Goal: Entertainment & Leisure: Consume media (video, audio)

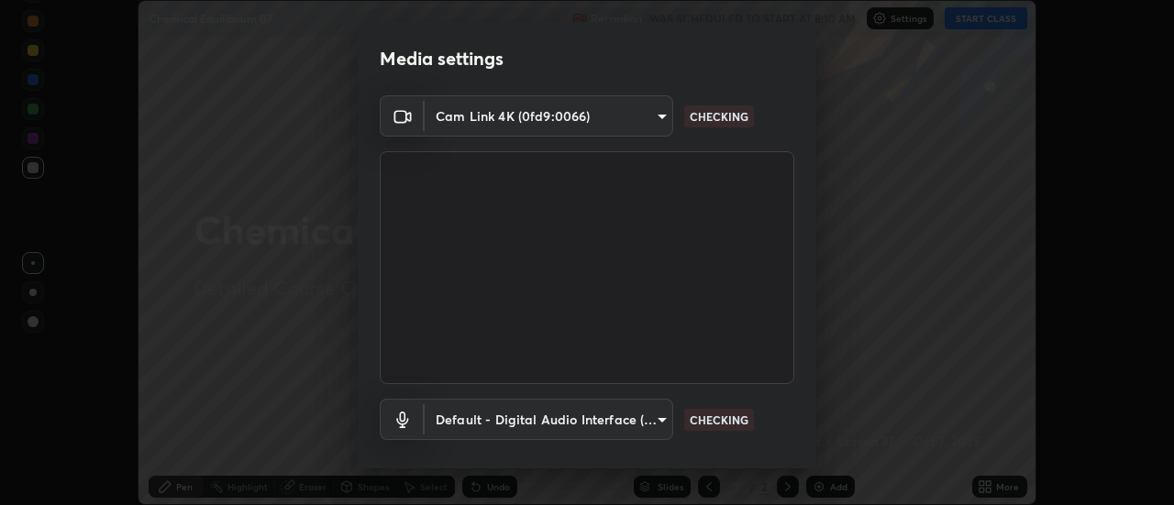
scroll to position [96, 0]
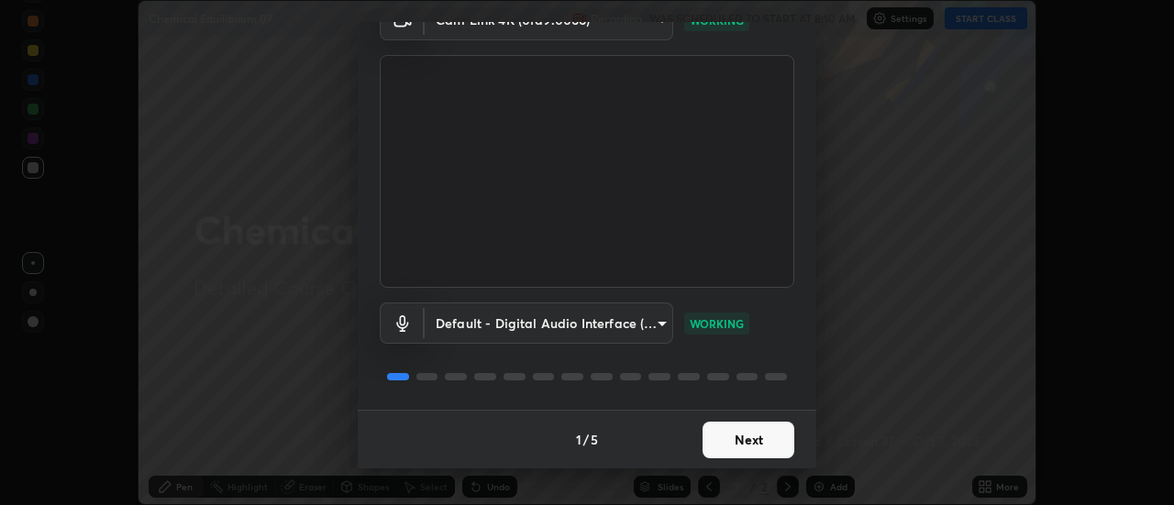
click at [730, 439] on button "Next" at bounding box center [748, 440] width 92 height 37
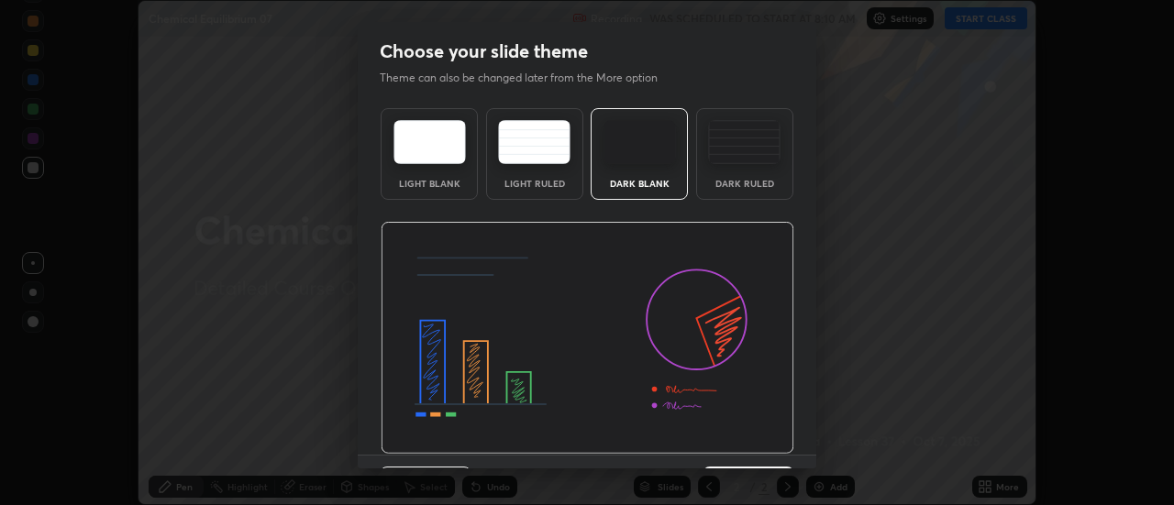
click at [744, 446] on img at bounding box center [588, 338] width 414 height 233
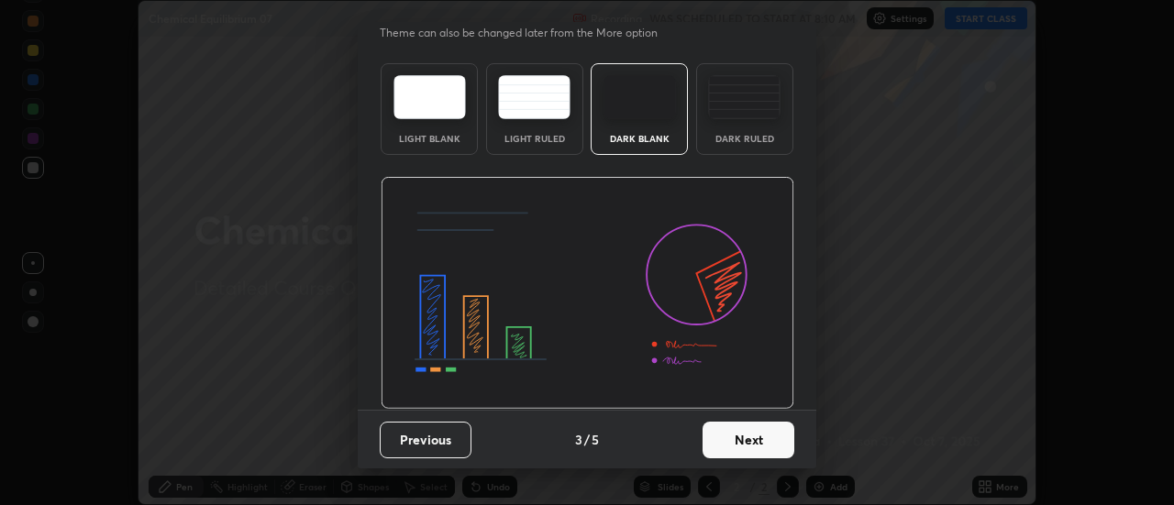
click at [757, 438] on button "Next" at bounding box center [748, 440] width 92 height 37
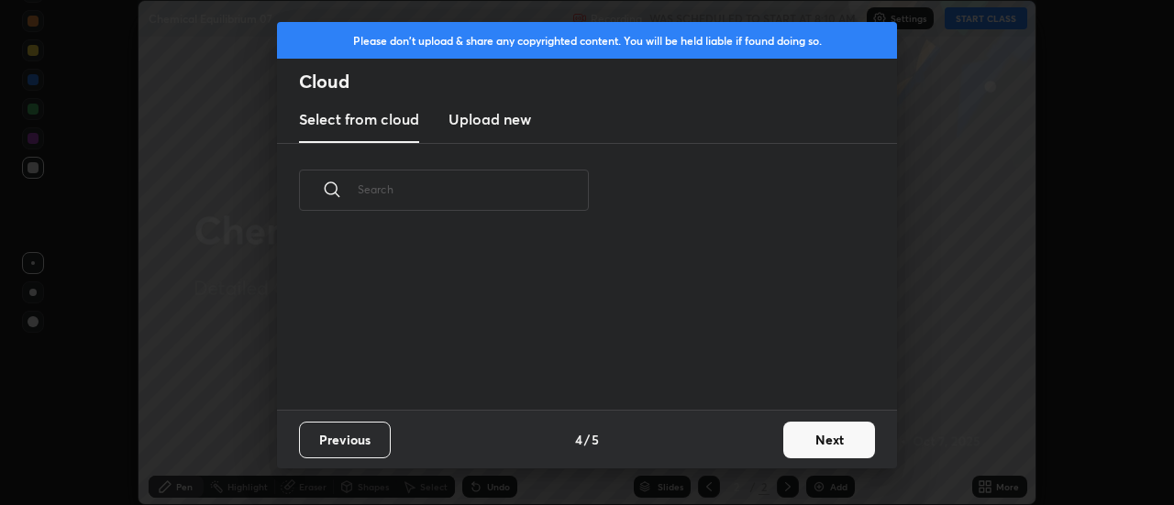
scroll to position [0, 0]
click at [838, 440] on button "Next" at bounding box center [829, 440] width 92 height 37
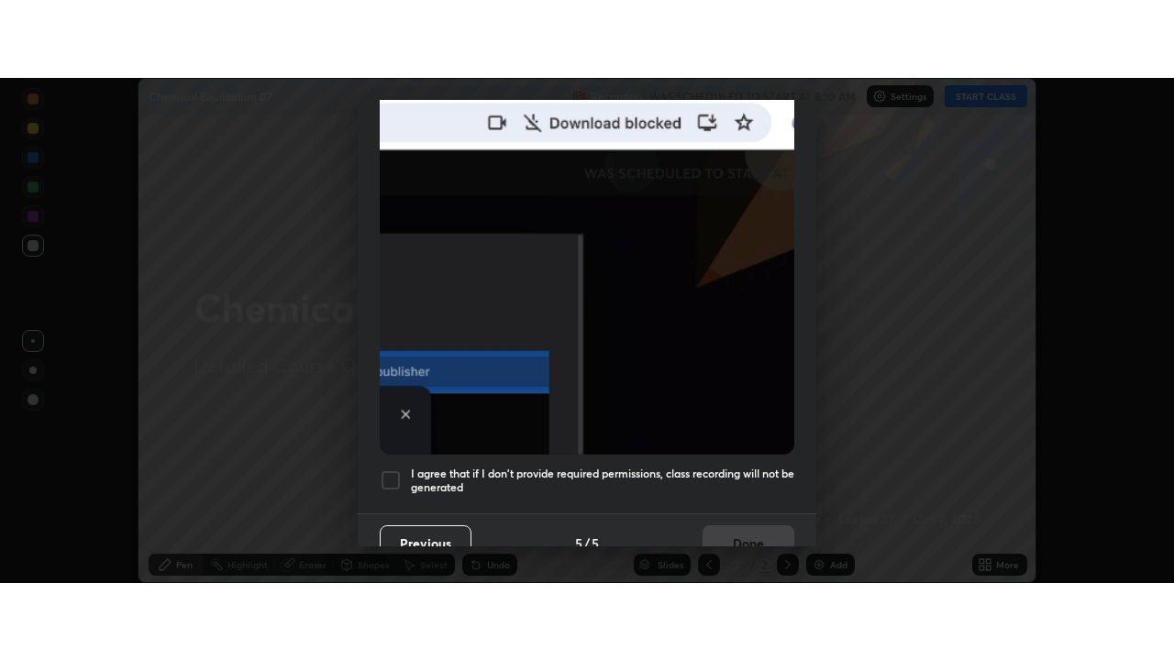
scroll to position [456, 0]
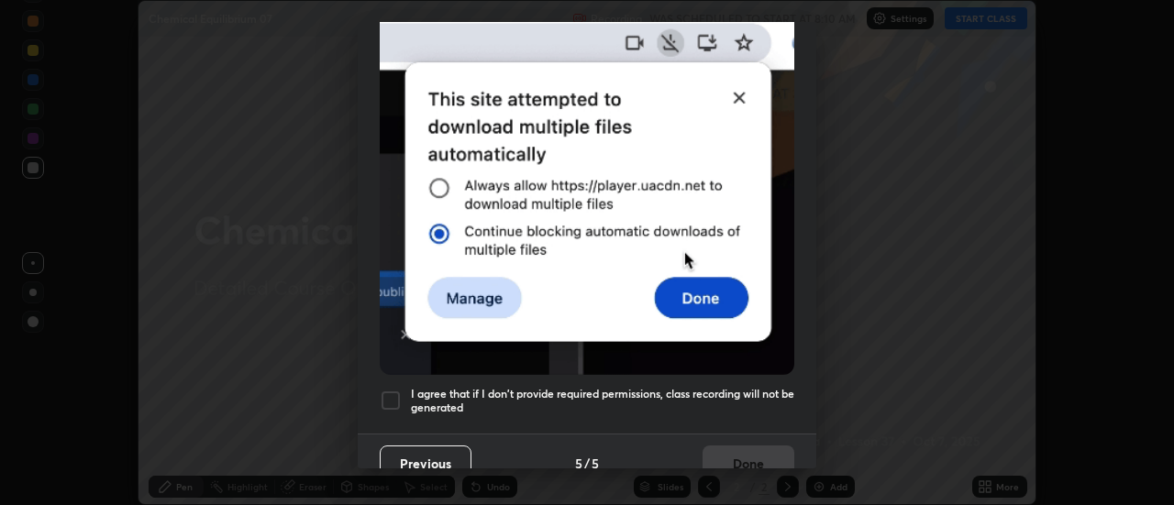
click at [390, 390] on div at bounding box center [391, 401] width 22 height 22
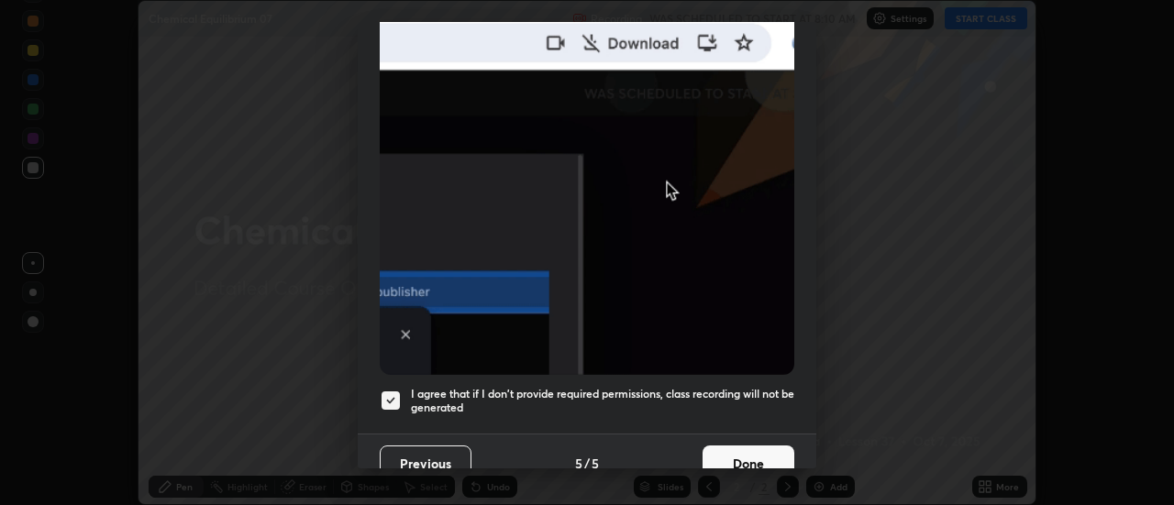
click at [723, 453] on button "Done" at bounding box center [748, 464] width 92 height 37
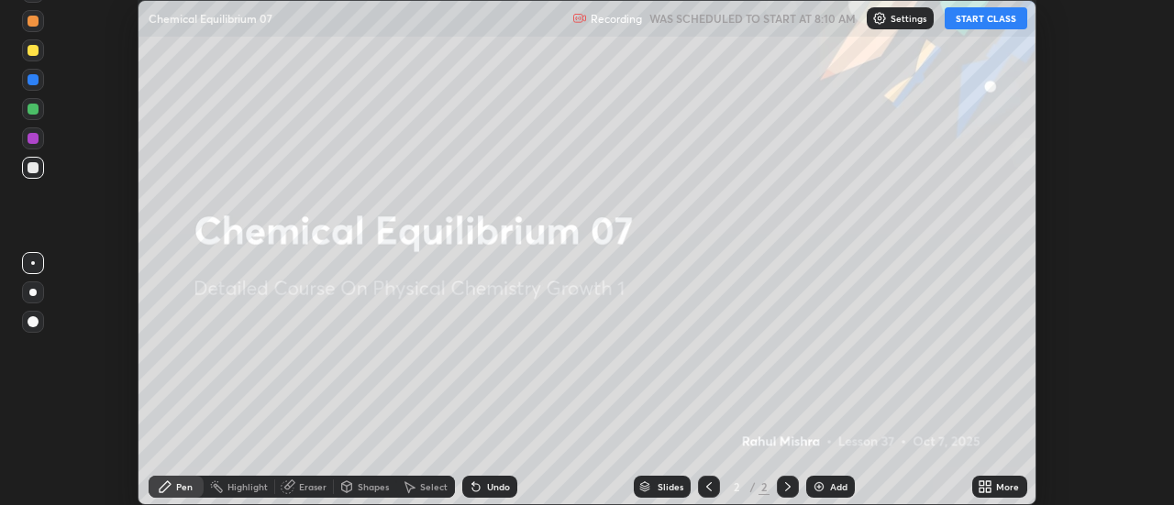
click at [982, 19] on button "START CLASS" at bounding box center [986, 18] width 83 height 22
click at [983, 485] on icon at bounding box center [981, 483] width 5 height 5
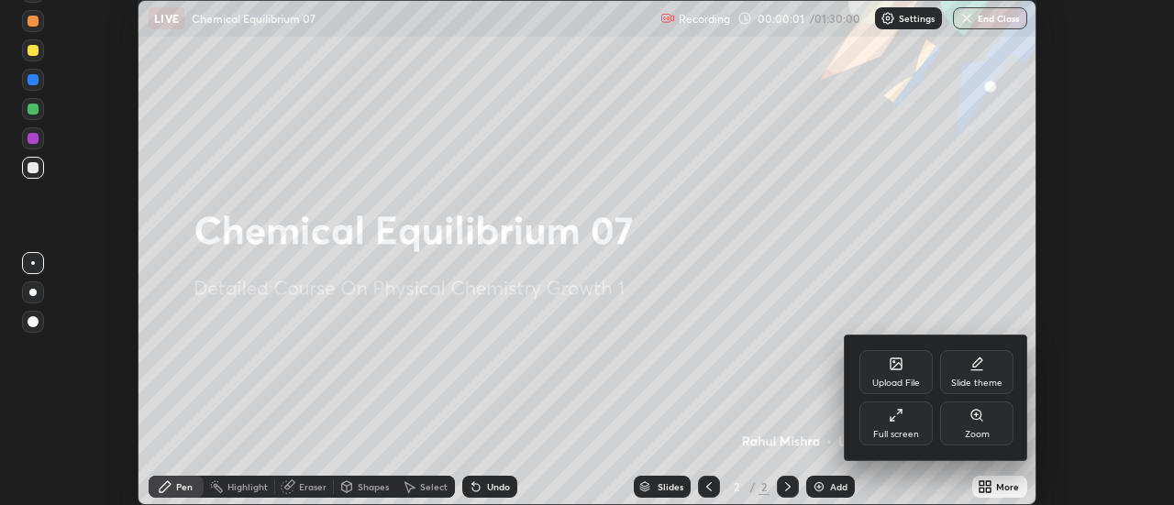
click at [907, 425] on div "Full screen" at bounding box center [895, 424] width 73 height 44
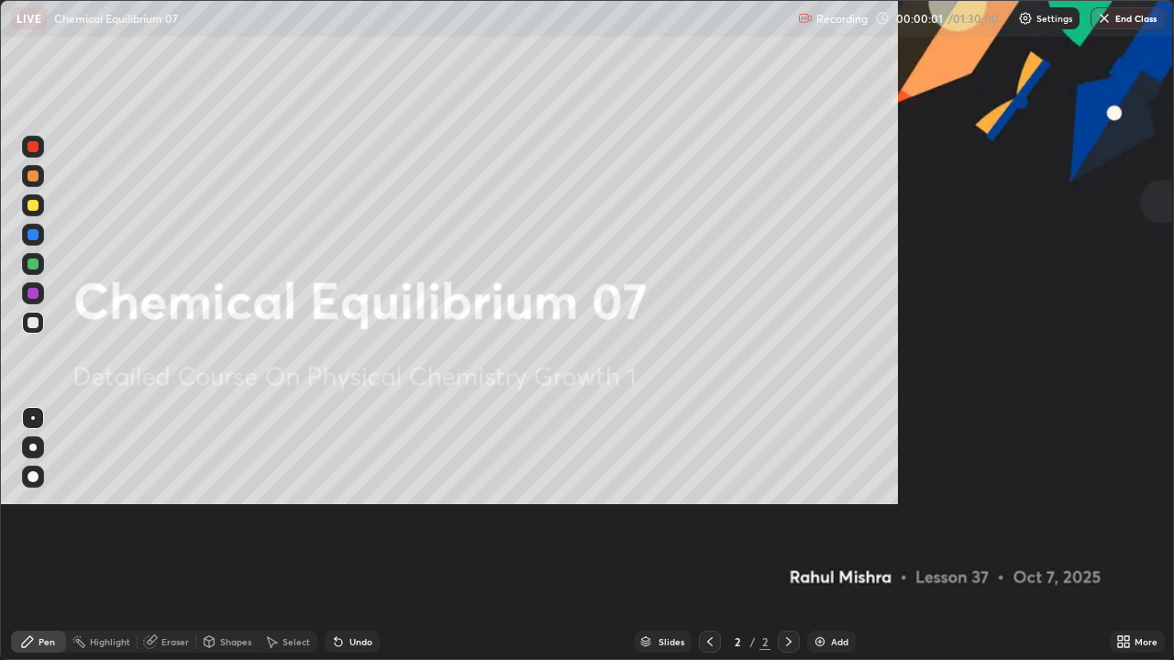
scroll to position [660, 1174]
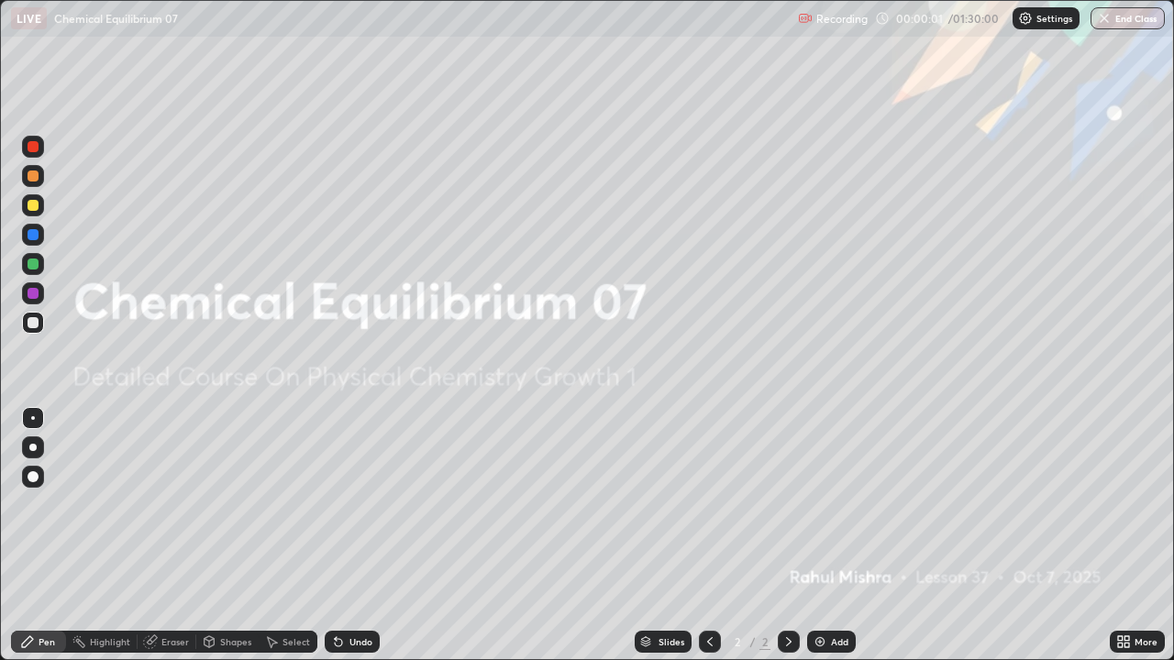
click at [817, 504] on img at bounding box center [819, 642] width 15 height 15
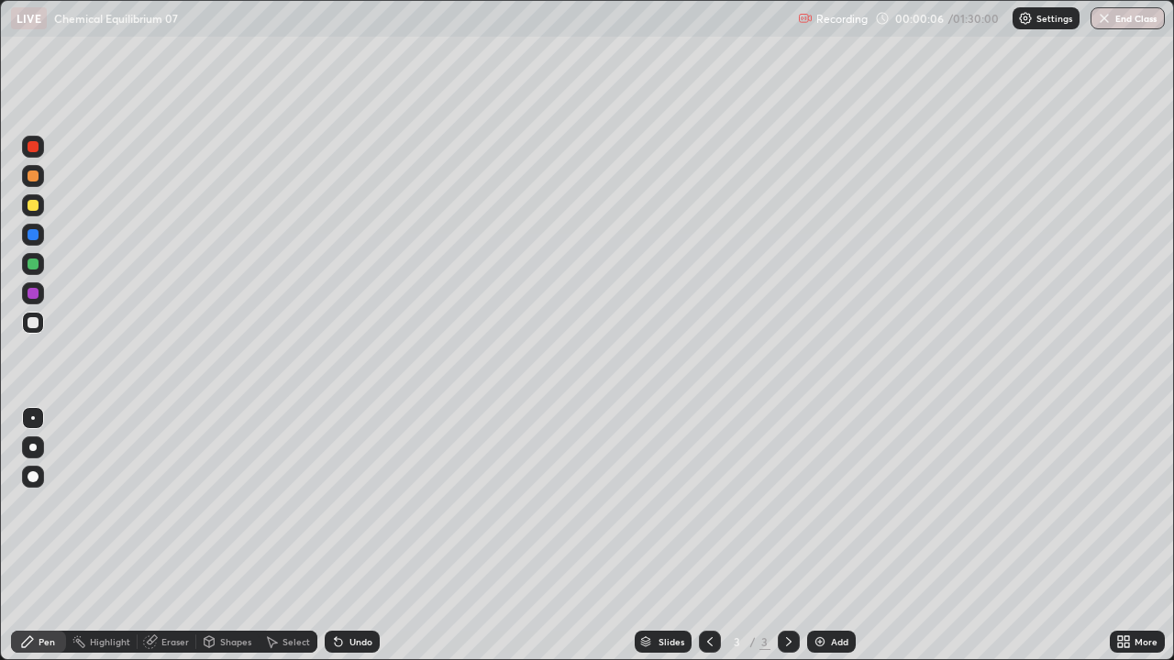
click at [35, 265] on div at bounding box center [33, 264] width 11 height 11
click at [345, 504] on div "Undo" at bounding box center [352, 642] width 55 height 22
click at [352, 504] on div "Undo" at bounding box center [360, 641] width 23 height 9
click at [344, 504] on div "Undo" at bounding box center [352, 642] width 55 height 22
click at [343, 504] on icon at bounding box center [338, 642] width 15 height 15
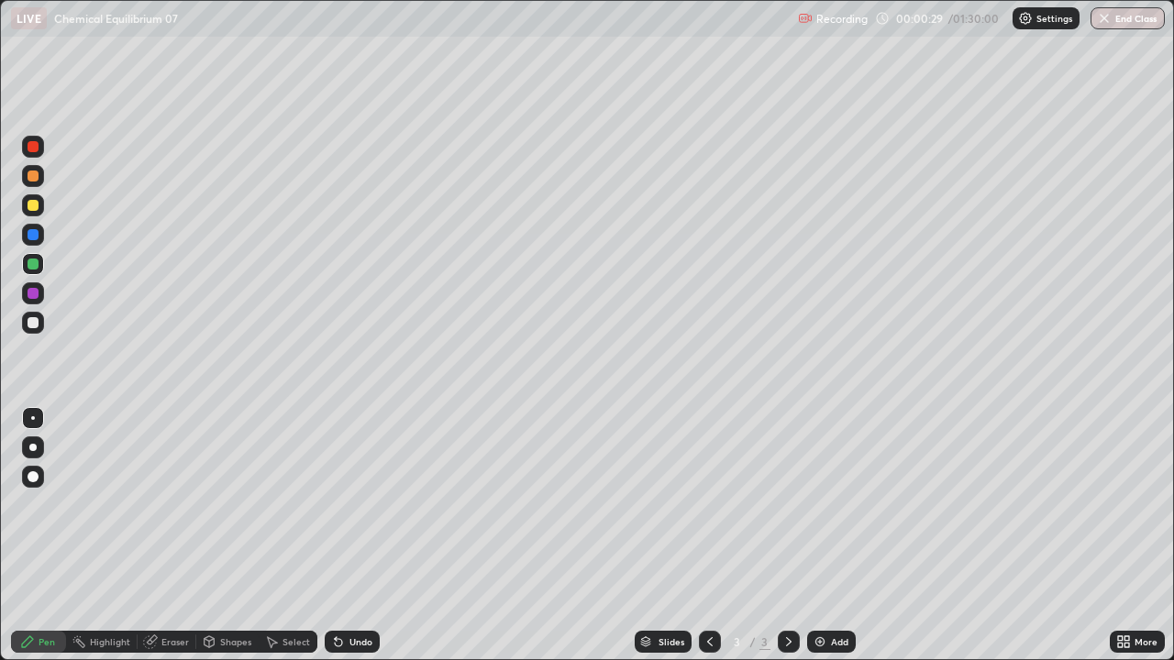
click at [36, 322] on div at bounding box center [33, 322] width 11 height 11
click at [346, 504] on div "Undo" at bounding box center [352, 642] width 55 height 22
click at [349, 504] on div "Undo" at bounding box center [360, 641] width 23 height 9
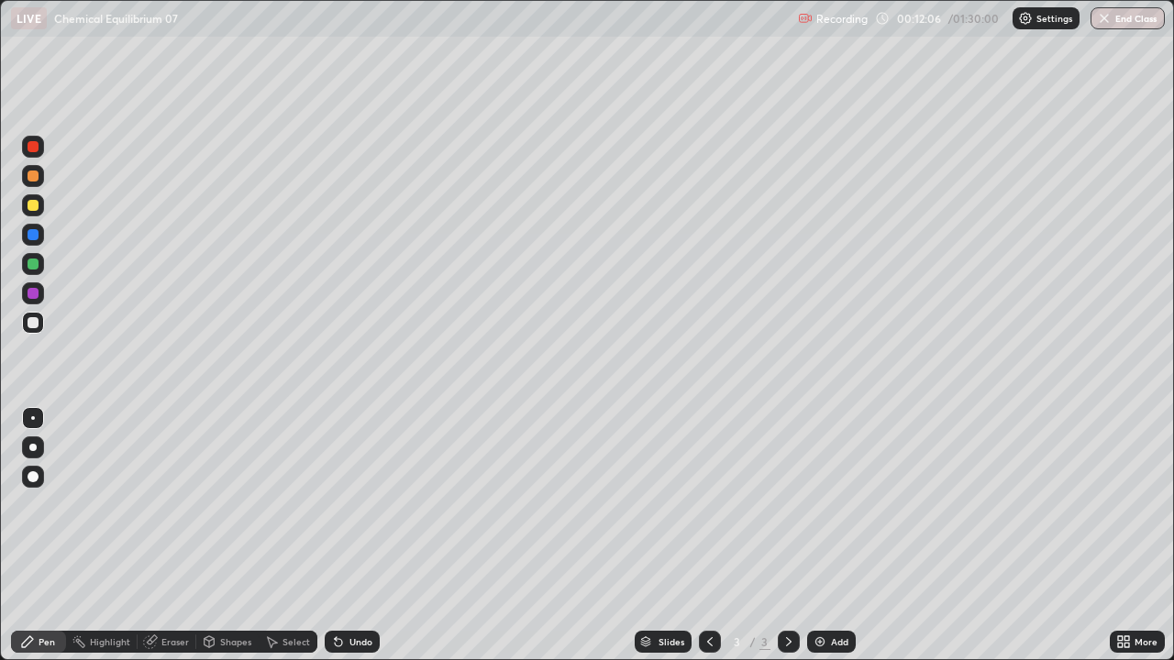
click at [823, 504] on img at bounding box center [819, 642] width 15 height 15
click at [34, 207] on div at bounding box center [33, 205] width 11 height 11
click at [31, 265] on div at bounding box center [33, 264] width 11 height 11
click at [35, 321] on div at bounding box center [33, 322] width 11 height 11
click at [708, 504] on icon at bounding box center [709, 642] width 15 height 15
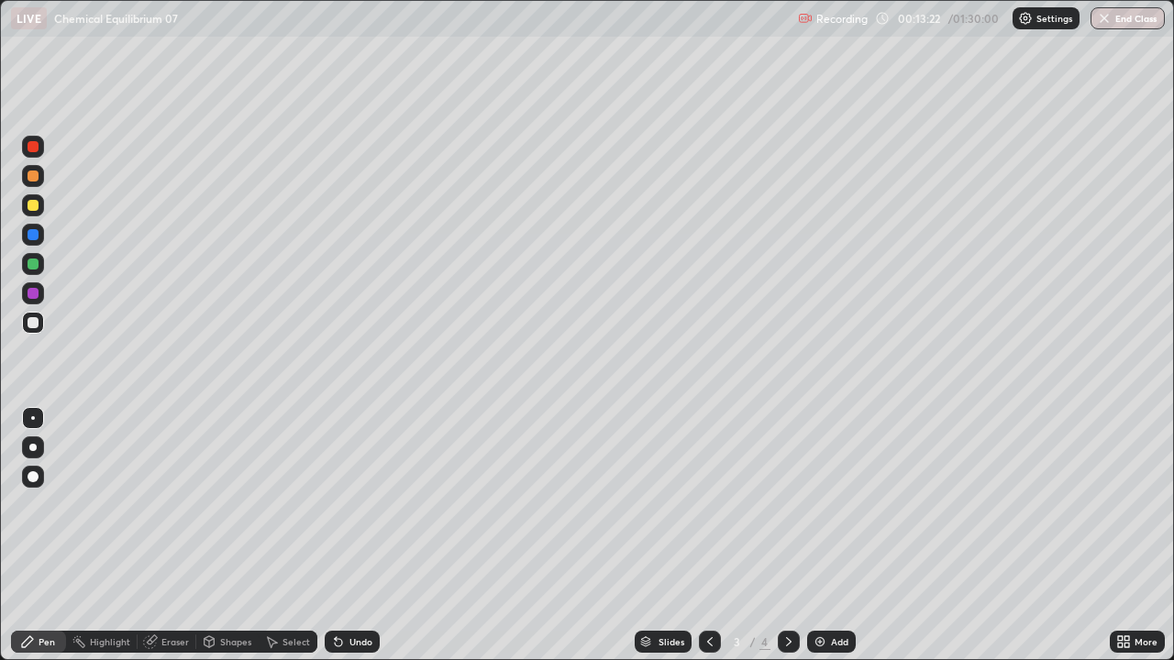
click at [786, 504] on icon at bounding box center [789, 641] width 6 height 9
click at [186, 504] on div "Eraser" at bounding box center [175, 641] width 28 height 9
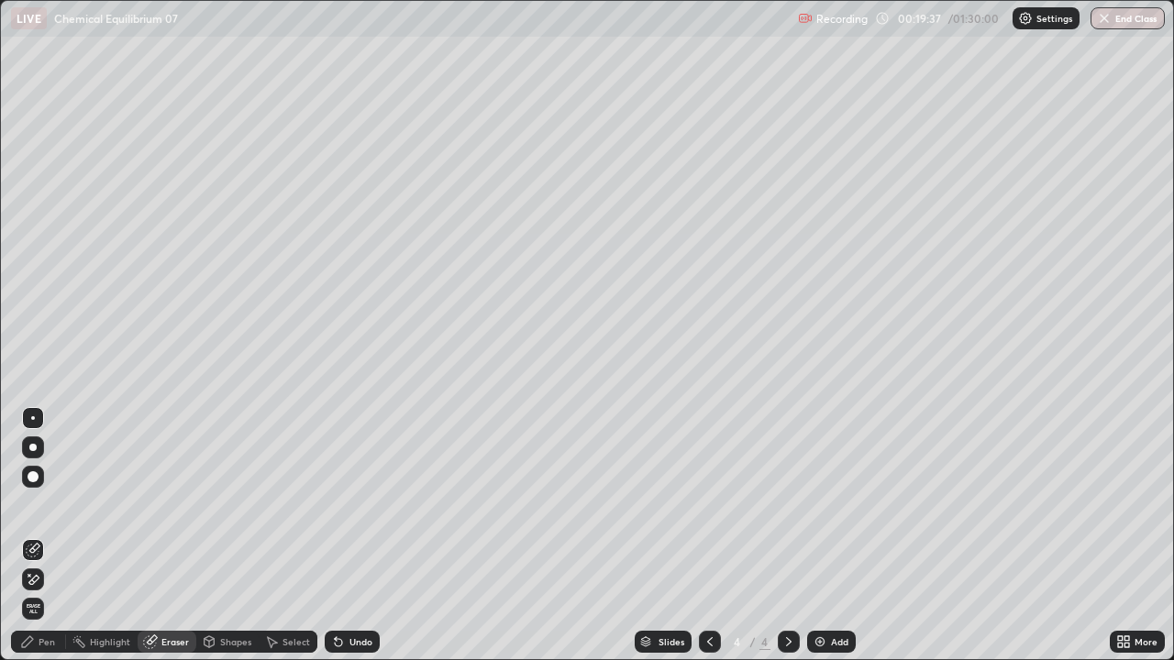
click at [174, 504] on div "Eraser" at bounding box center [175, 641] width 28 height 9
click at [33, 504] on icon at bounding box center [34, 579] width 10 height 9
click at [53, 504] on div "Pen" at bounding box center [47, 641] width 17 height 9
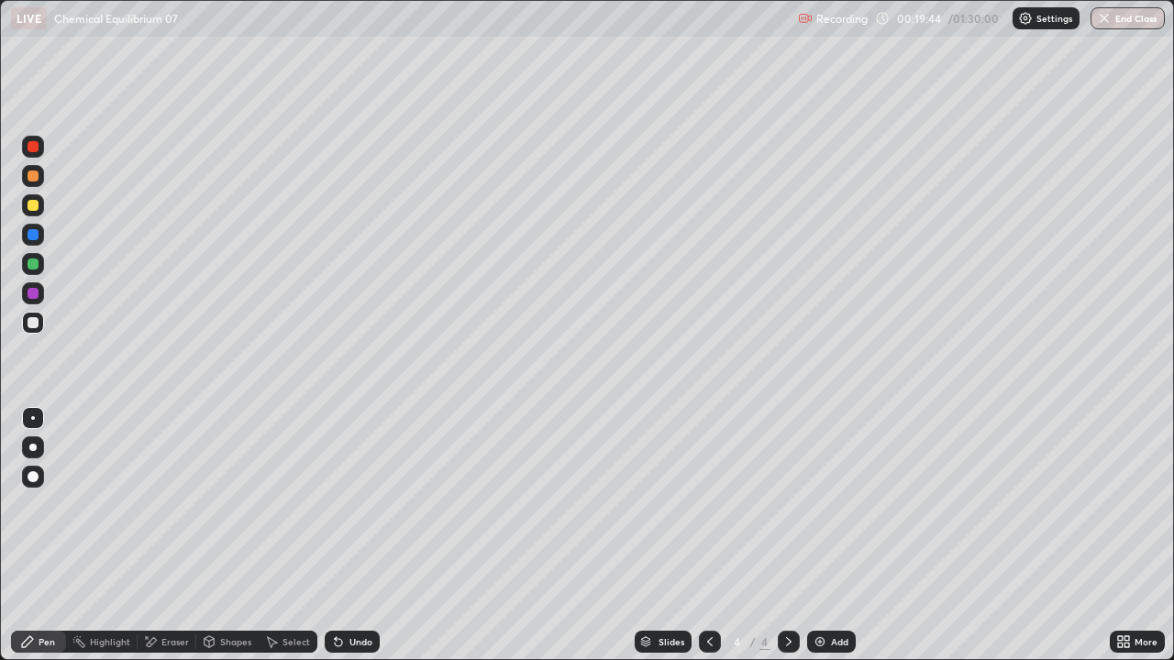
click at [34, 264] on div at bounding box center [33, 264] width 11 height 11
click at [291, 504] on div "Select" at bounding box center [296, 641] width 28 height 9
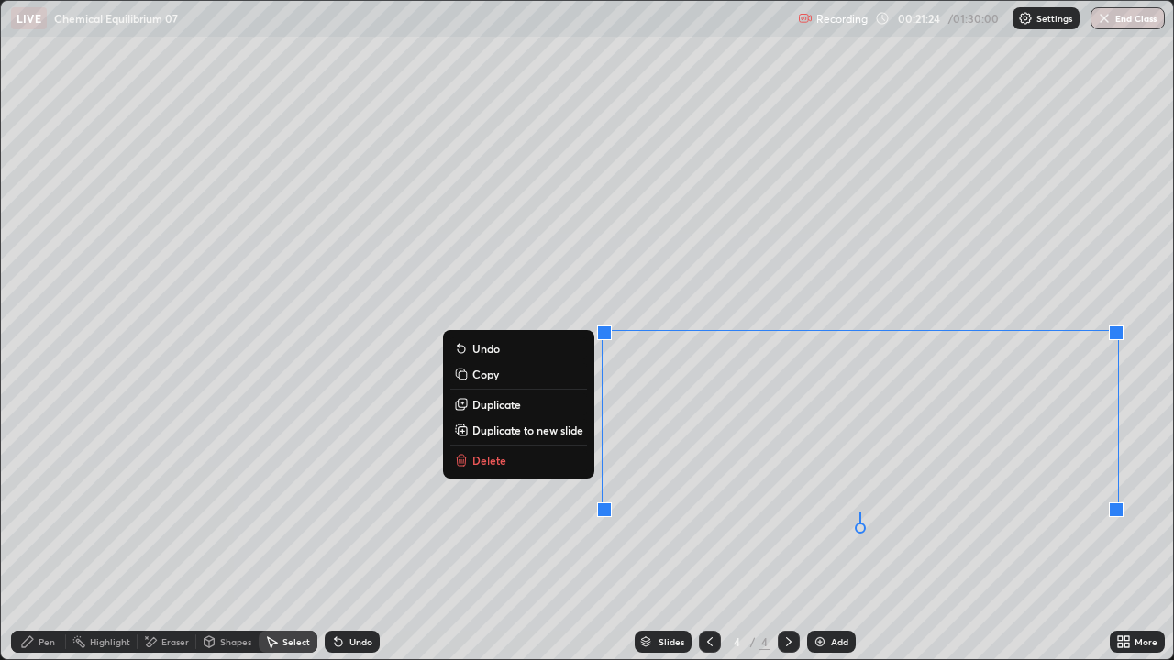
click at [532, 431] on p "Duplicate to new slide" at bounding box center [527, 430] width 111 height 15
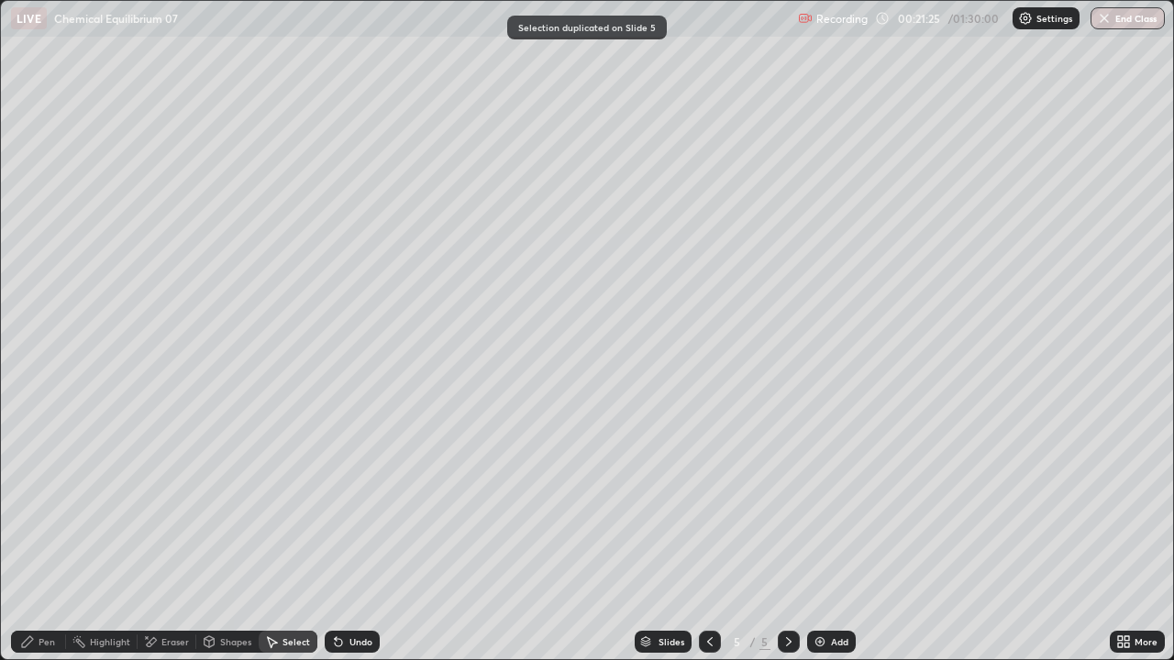
click at [51, 504] on div "Pen" at bounding box center [47, 641] width 17 height 9
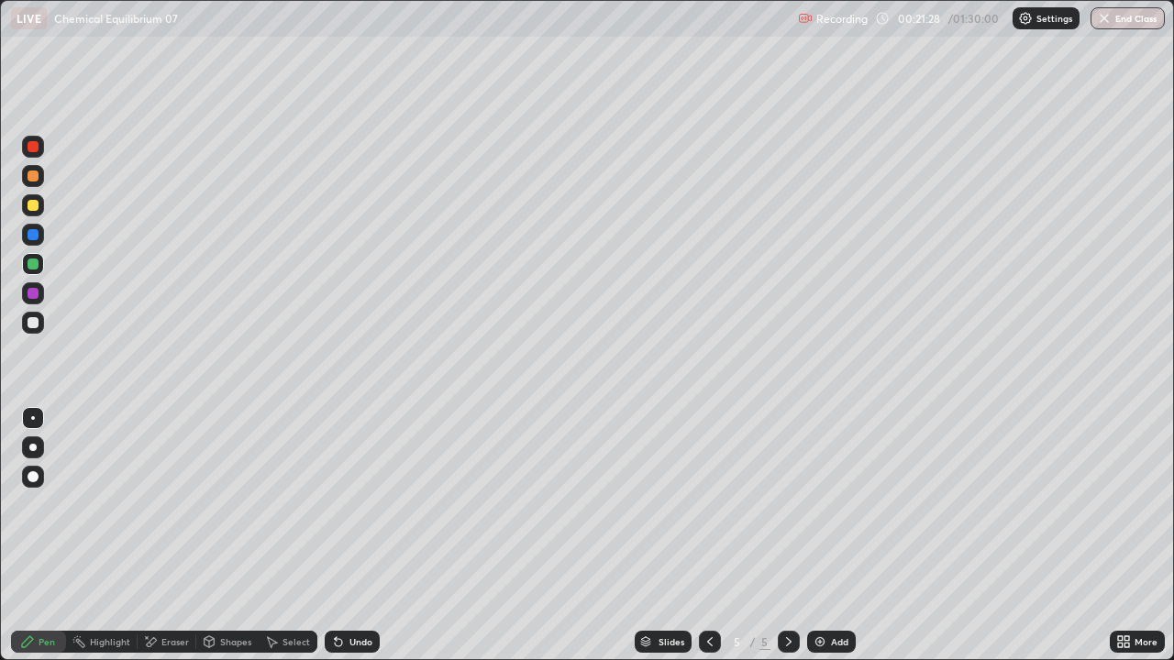
click at [33, 322] on div at bounding box center [33, 322] width 11 height 11
click at [708, 504] on icon at bounding box center [709, 642] width 15 height 15
click at [787, 504] on icon at bounding box center [788, 642] width 15 height 15
click at [708, 504] on icon at bounding box center [709, 642] width 15 height 15
click at [786, 504] on icon at bounding box center [788, 642] width 15 height 15
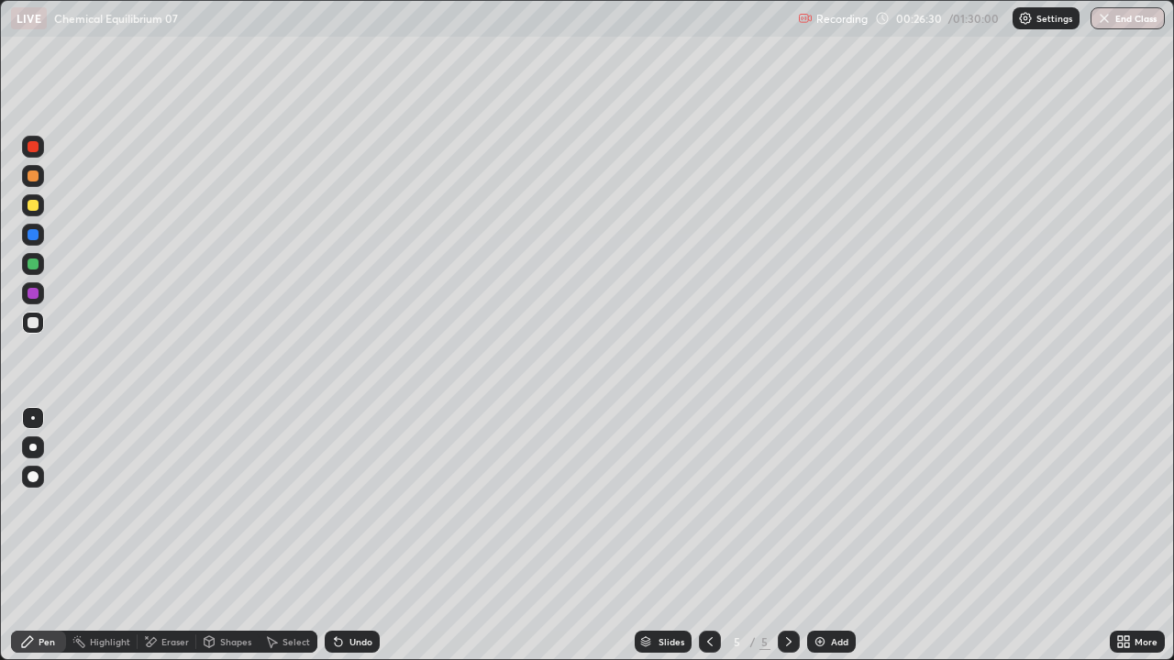
click at [293, 504] on div "Select" at bounding box center [296, 641] width 28 height 9
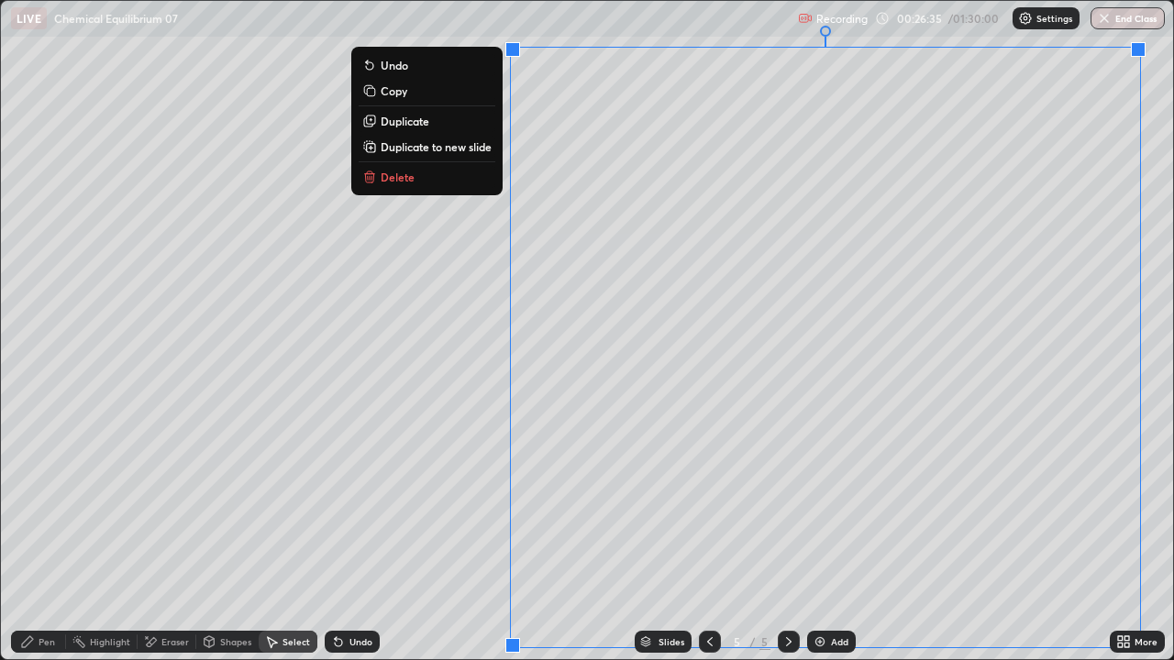
click at [469, 149] on p "Duplicate to new slide" at bounding box center [436, 146] width 111 height 15
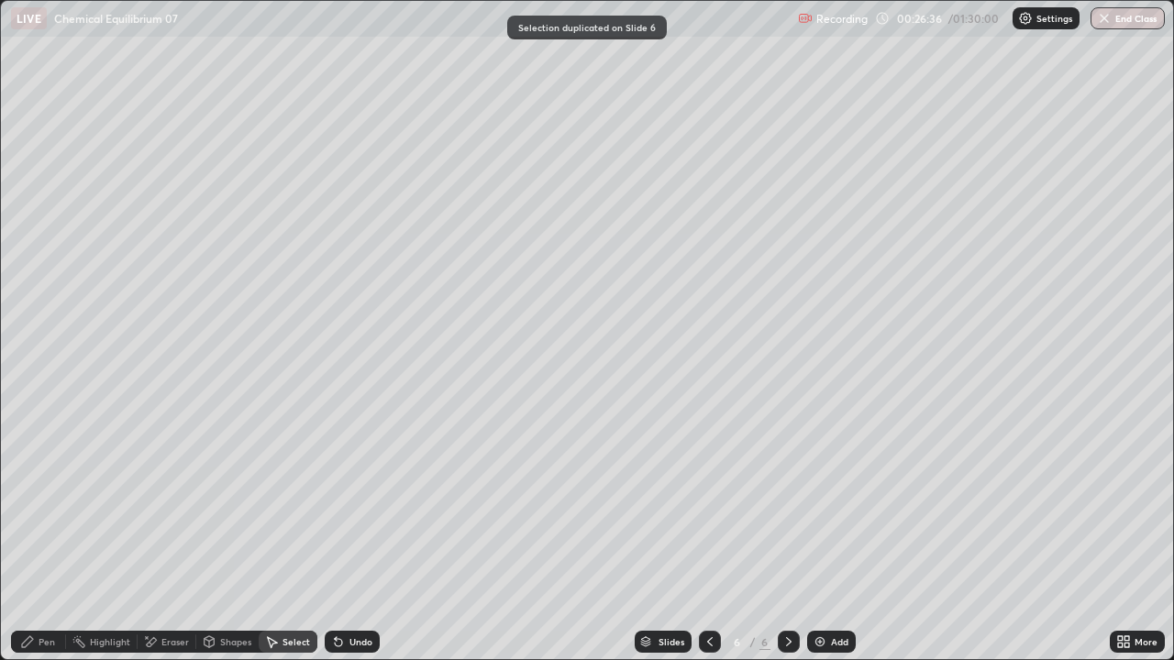
click at [45, 504] on div "Pen" at bounding box center [47, 641] width 17 height 9
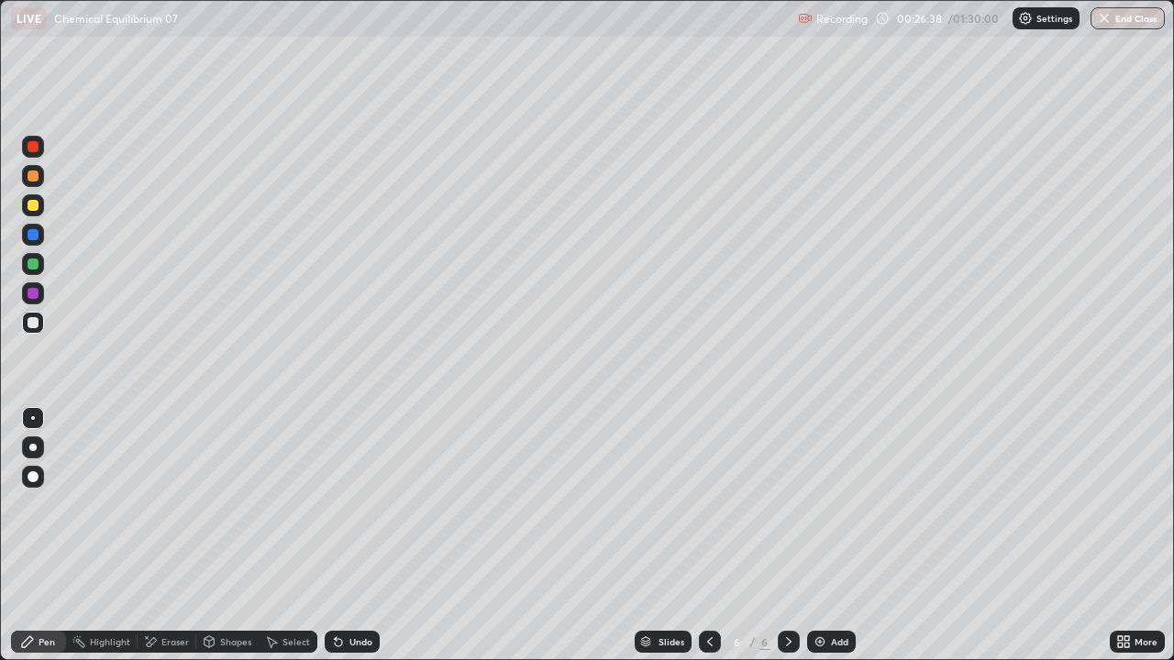
click at [32, 271] on div at bounding box center [33, 264] width 22 height 22
click at [34, 322] on div at bounding box center [33, 322] width 11 height 11
click at [37, 236] on div at bounding box center [33, 234] width 11 height 11
click at [180, 504] on div "Eraser" at bounding box center [175, 641] width 28 height 9
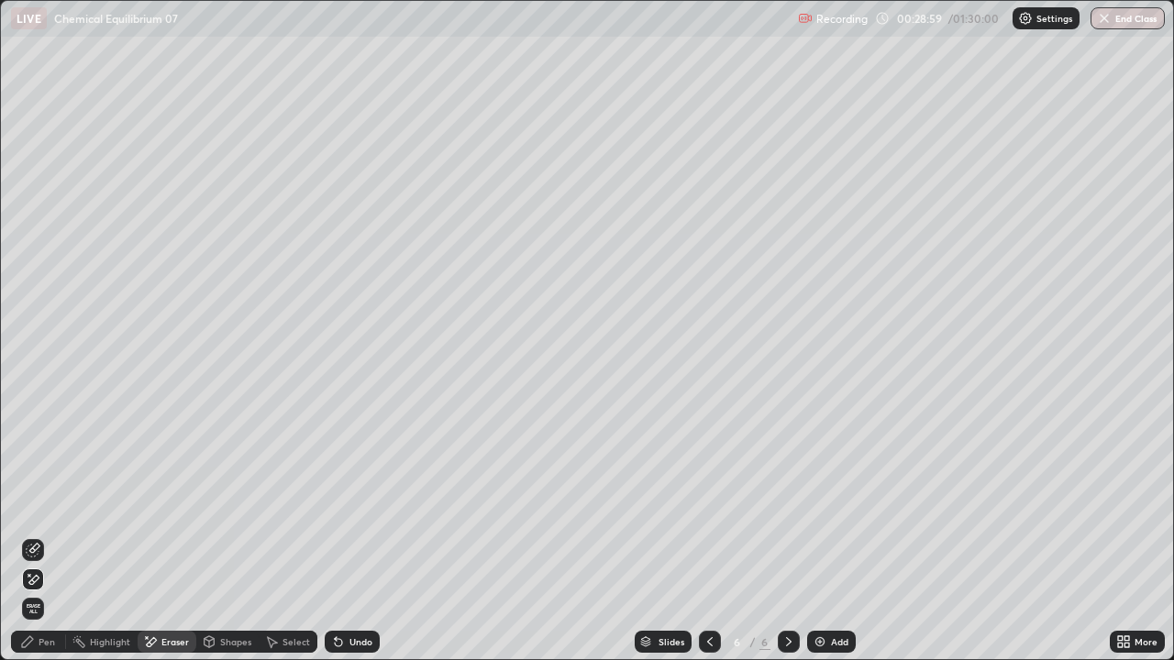
click at [44, 504] on div "Pen" at bounding box center [47, 641] width 17 height 9
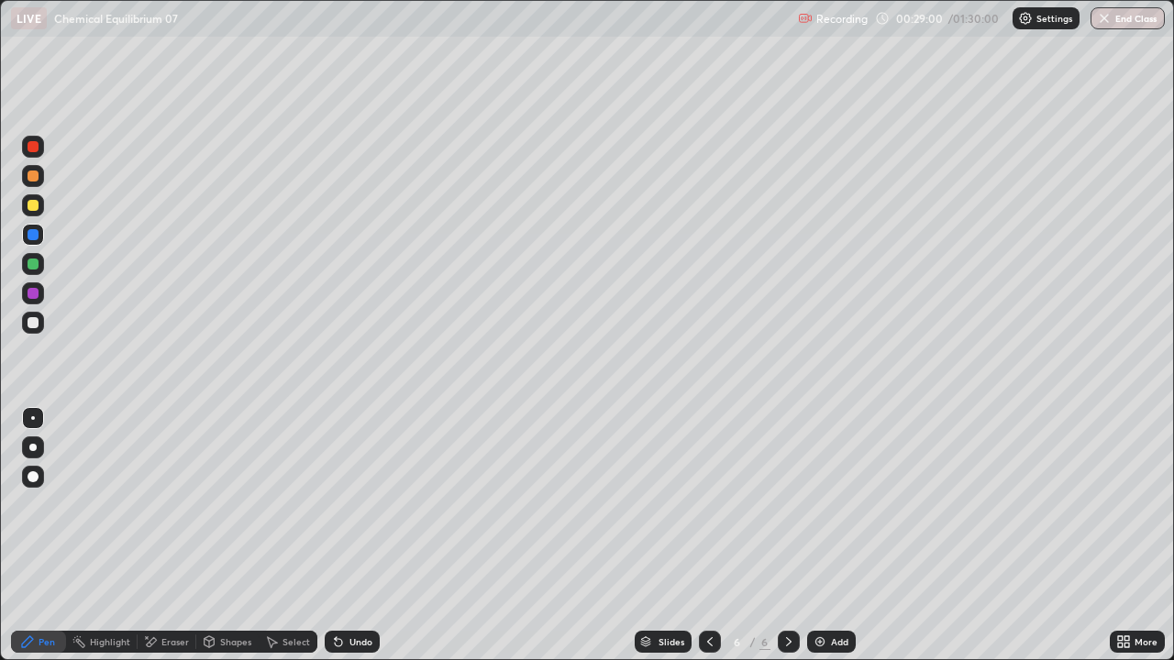
click at [33, 324] on div at bounding box center [33, 322] width 11 height 11
click at [162, 504] on div "Eraser" at bounding box center [175, 641] width 28 height 9
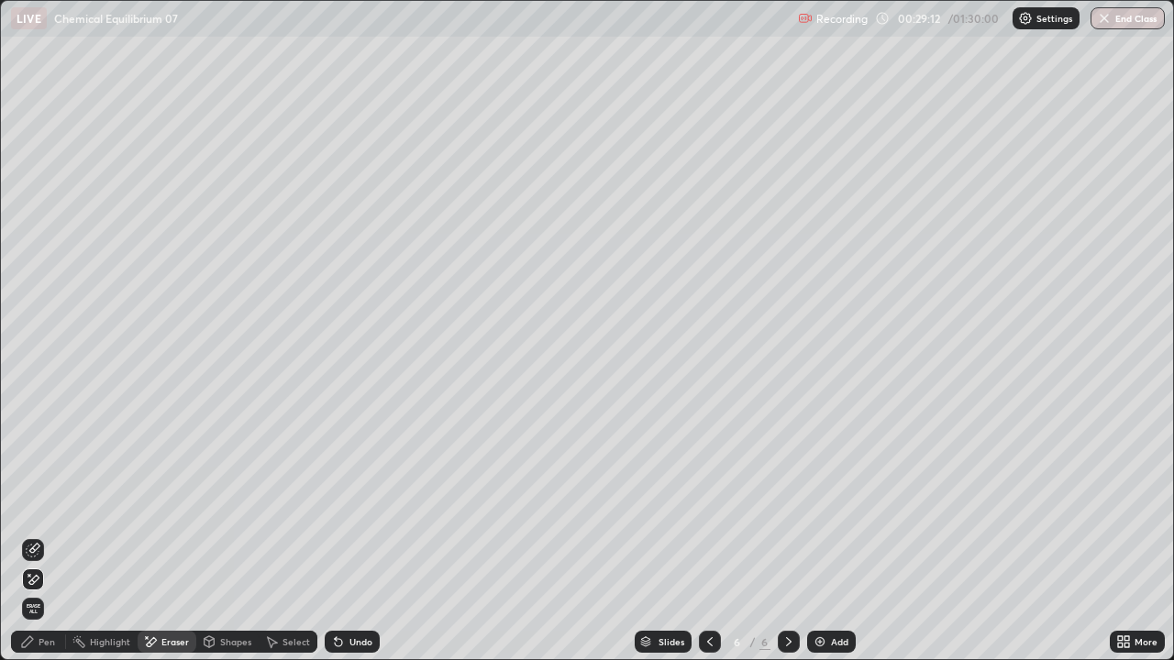
click at [42, 504] on div "Pen" at bounding box center [47, 641] width 17 height 9
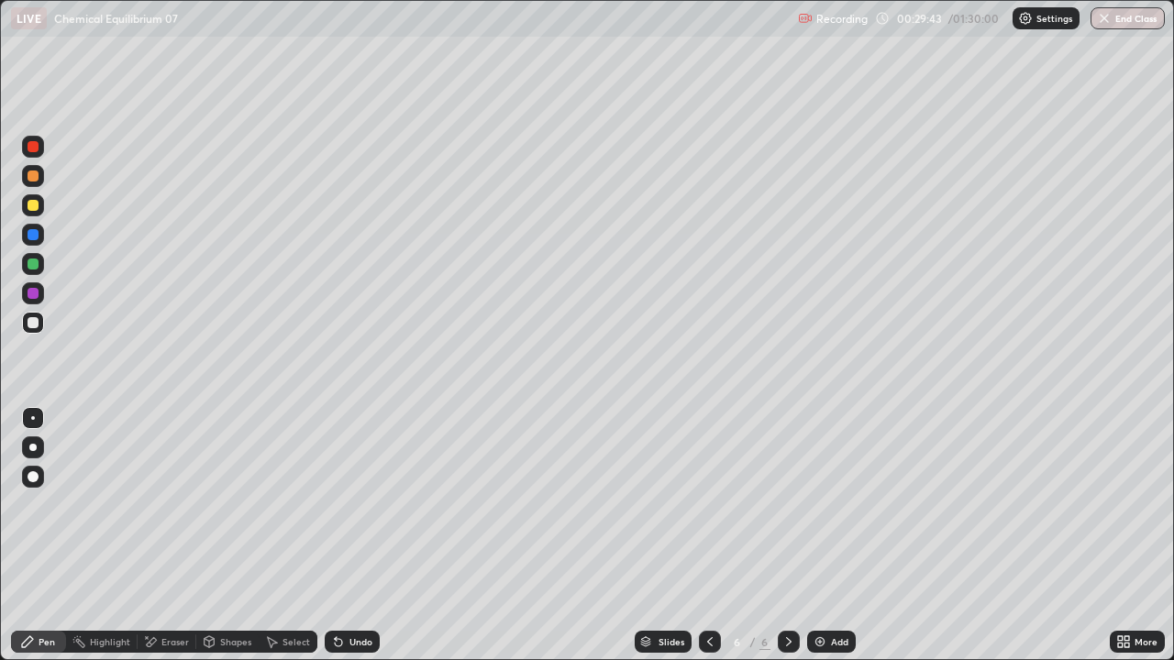
click at [349, 504] on div "Undo" at bounding box center [360, 641] width 23 height 9
click at [168, 504] on div "Eraser" at bounding box center [175, 641] width 28 height 9
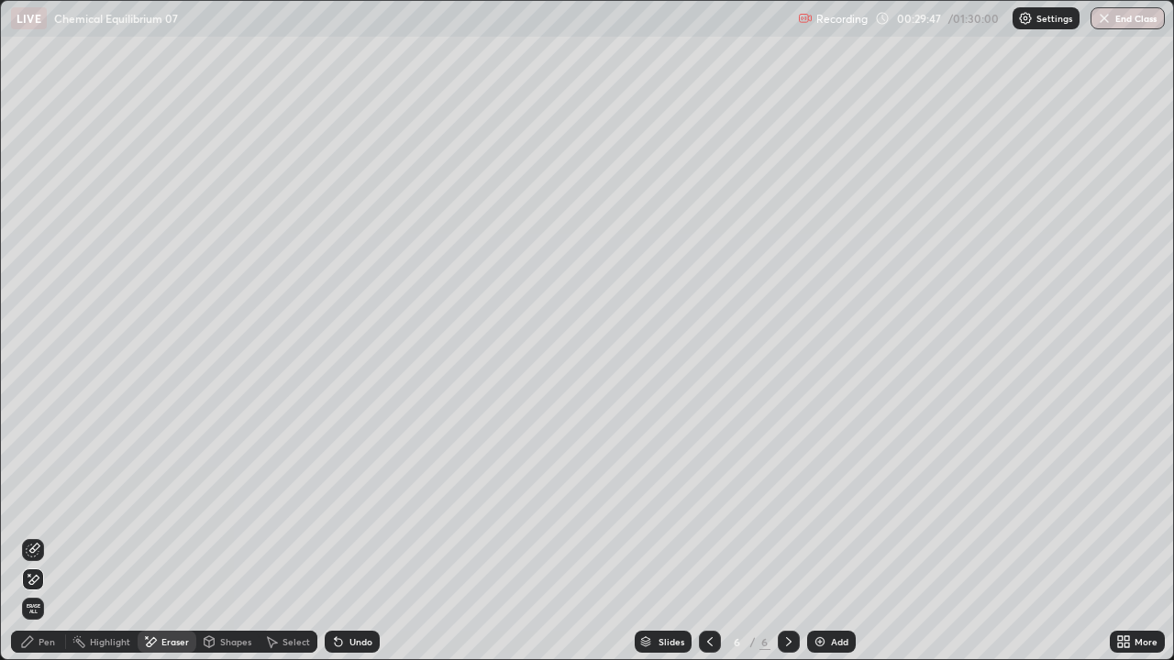
click at [38, 504] on div "Pen" at bounding box center [38, 642] width 55 height 22
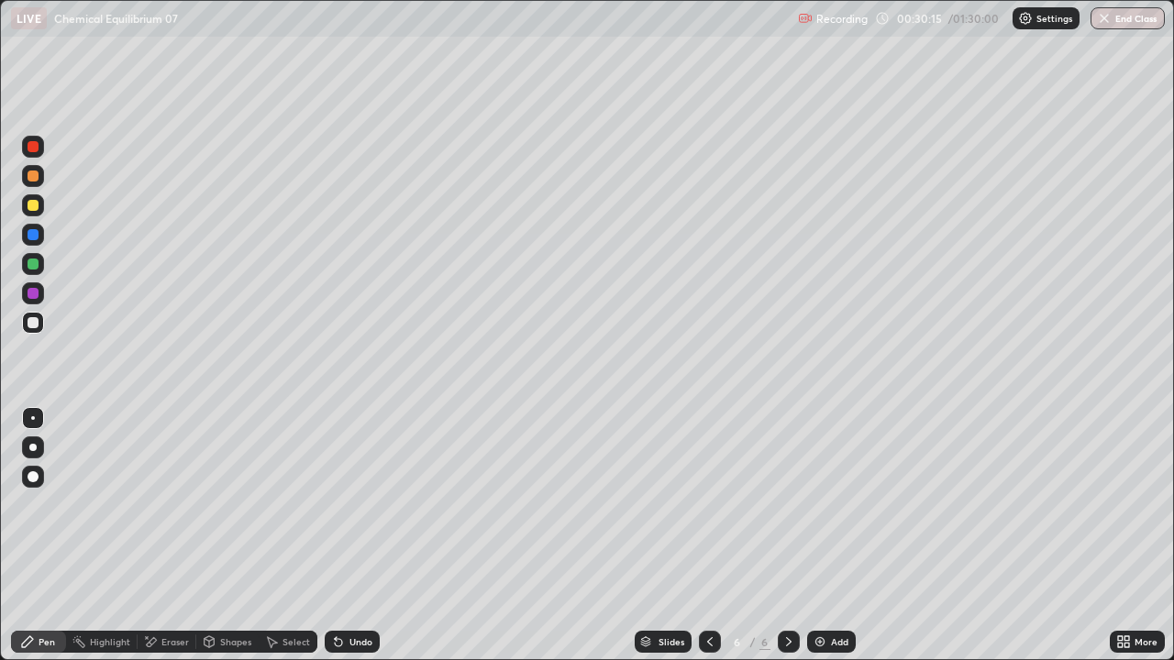
click at [33, 236] on div at bounding box center [33, 234] width 11 height 11
click at [171, 504] on div "Eraser" at bounding box center [175, 641] width 28 height 9
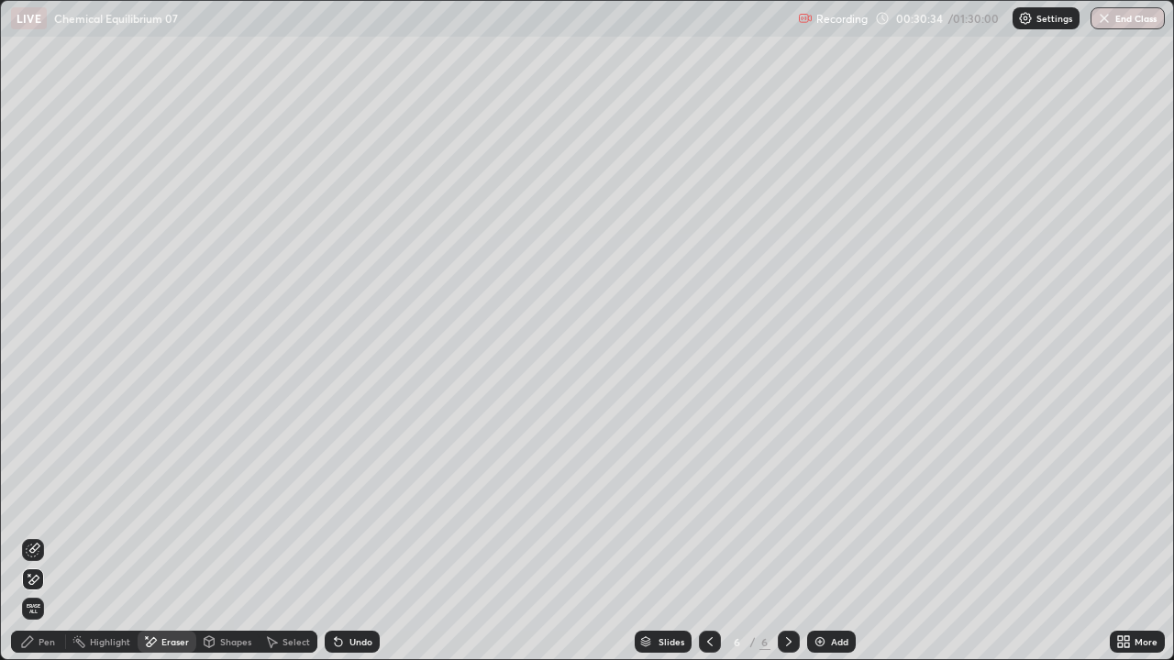
click at [41, 504] on div "Pen" at bounding box center [38, 642] width 55 height 22
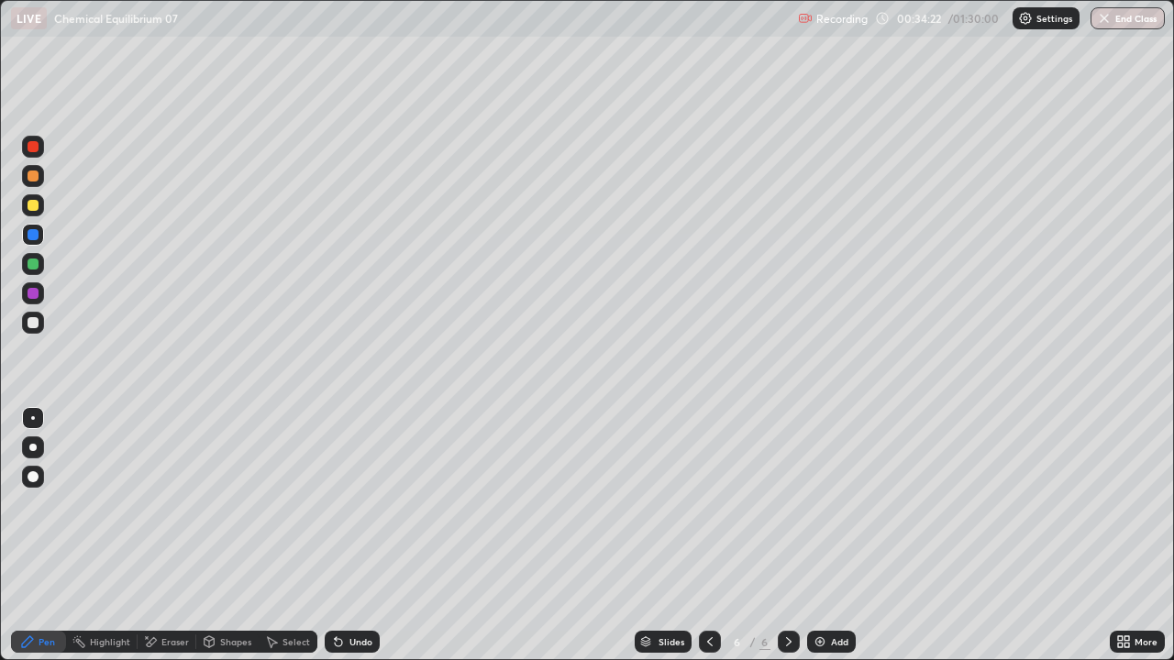
click at [709, 504] on icon at bounding box center [709, 642] width 15 height 15
click at [778, 504] on div at bounding box center [789, 642] width 22 height 22
click at [1107, 17] on img "button" at bounding box center [1104, 18] width 15 height 15
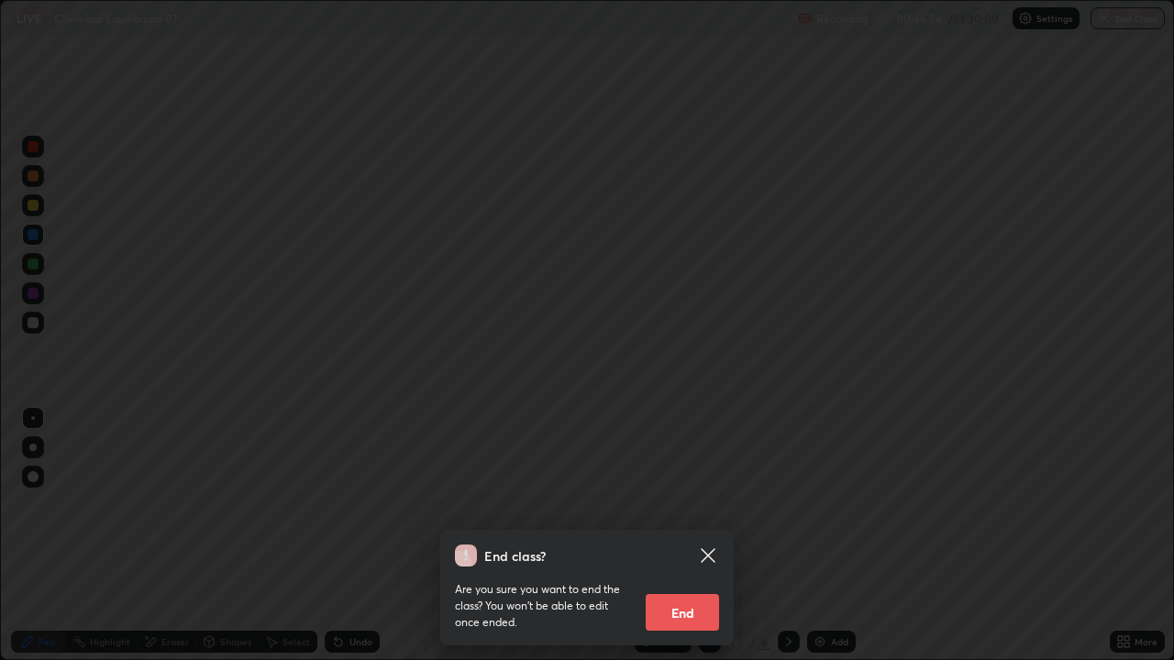
click at [680, 504] on button "End" at bounding box center [682, 612] width 73 height 37
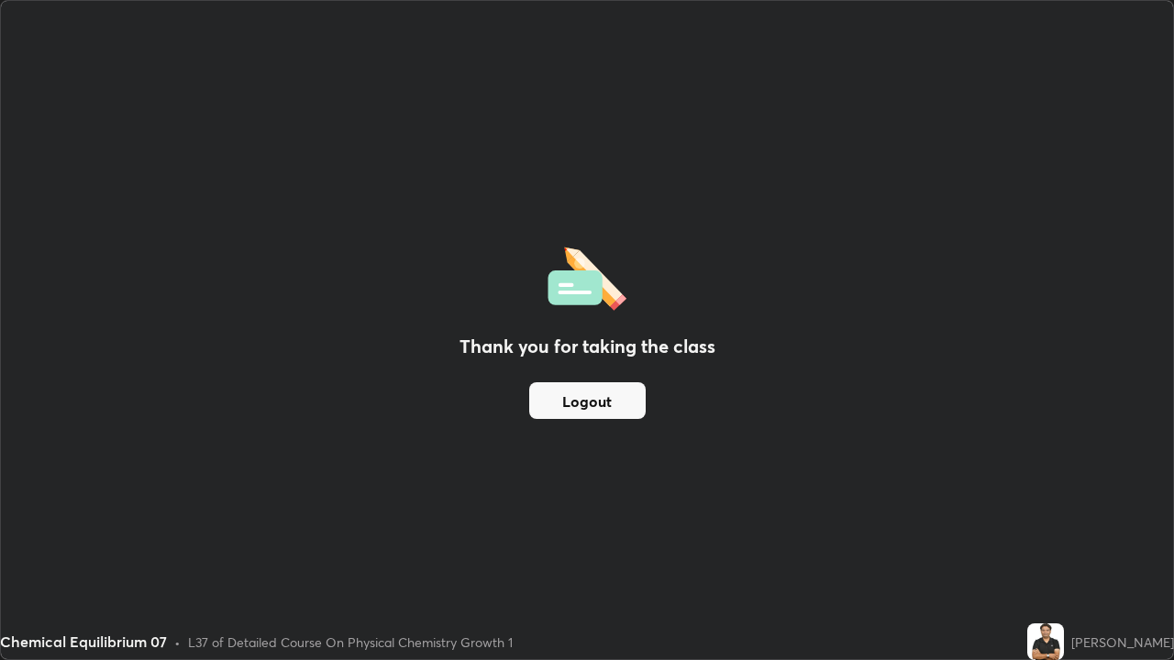
click at [612, 417] on button "Logout" at bounding box center [587, 400] width 116 height 37
